Goal: Use online tool/utility: Use online tool/utility

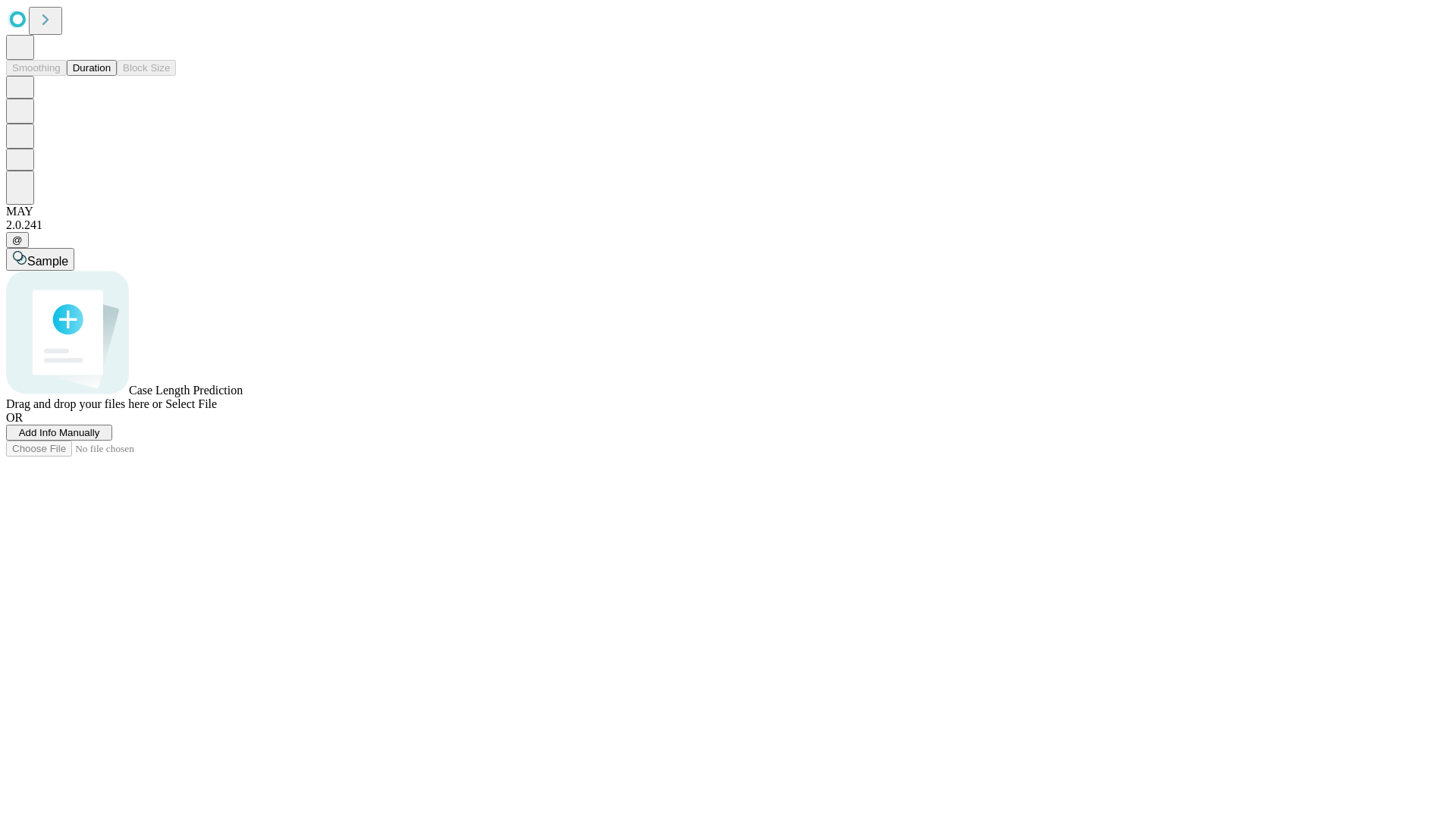
click at [111, 76] on button "Duration" at bounding box center [91, 68] width 50 height 16
click at [68, 255] on span "Sample" at bounding box center [48, 261] width 41 height 13
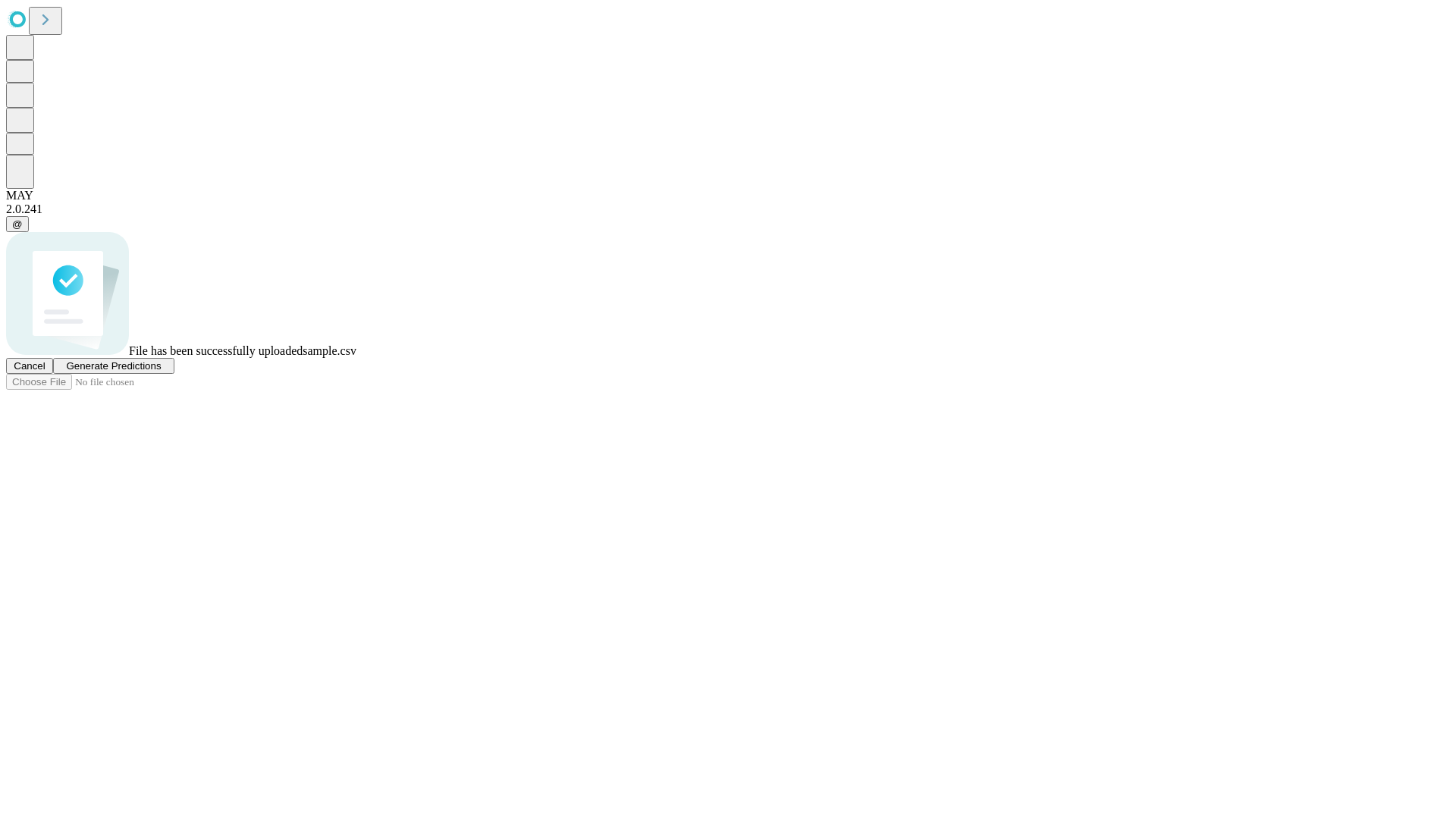
click at [161, 372] on span "Generate Predictions" at bounding box center [113, 365] width 95 height 11
